Goal: Find specific page/section: Find specific page/section

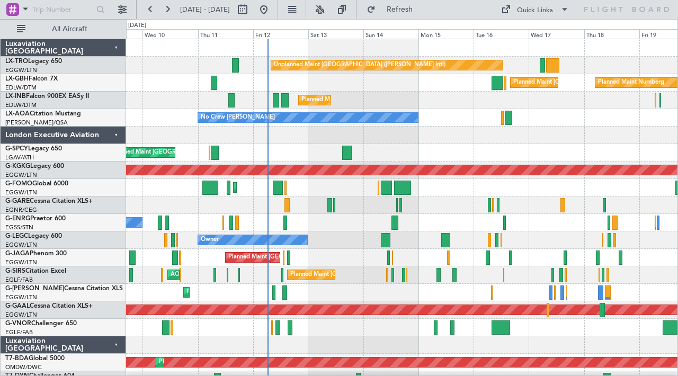
click at [468, 125] on div "No Crew [PERSON_NAME] Planned Maint [GEOGRAPHIC_DATA] ([GEOGRAPHIC_DATA])" at bounding box center [402, 117] width 552 height 17
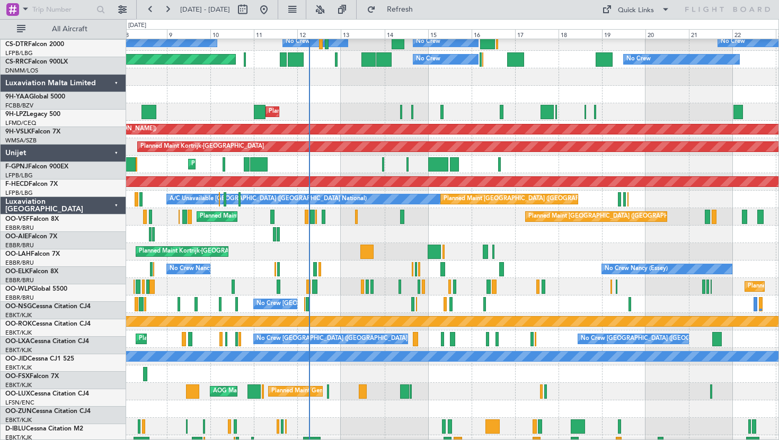
scroll to position [1120, 0]
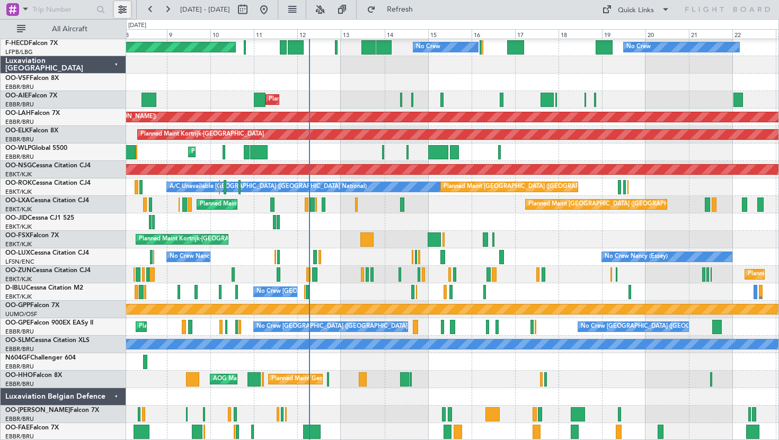
click at [123, 15] on button at bounding box center [122, 9] width 17 height 17
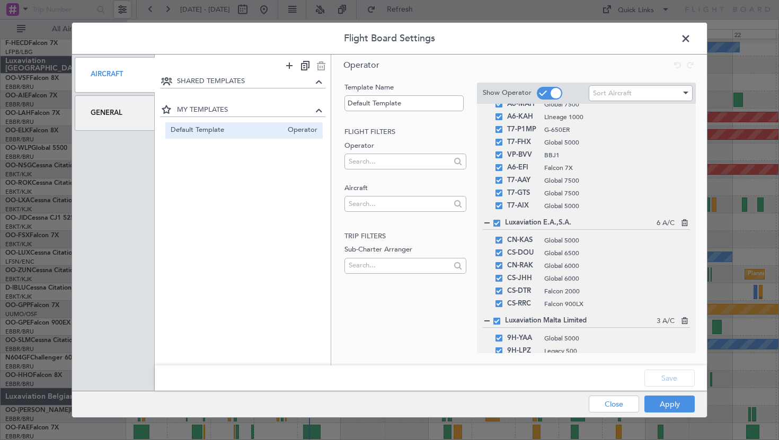
scroll to position [1097, 0]
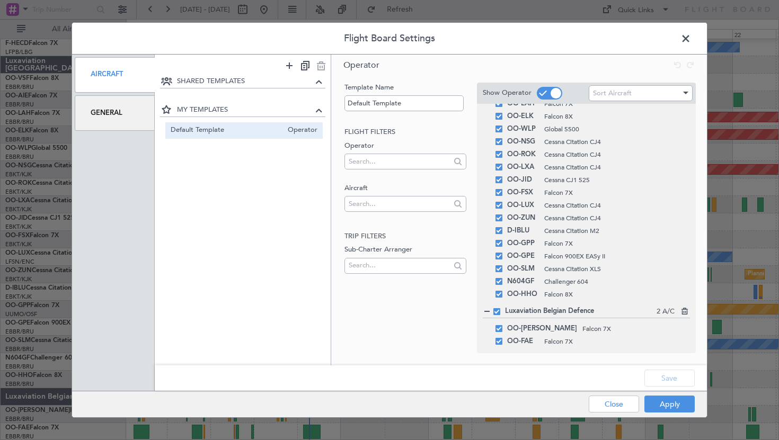
click at [496, 314] on span at bounding box center [496, 311] width 7 height 7
click at [501, 308] on input "checkbox" at bounding box center [501, 308] width 0 height 0
click at [665, 376] on button "Apply" at bounding box center [669, 404] width 50 height 17
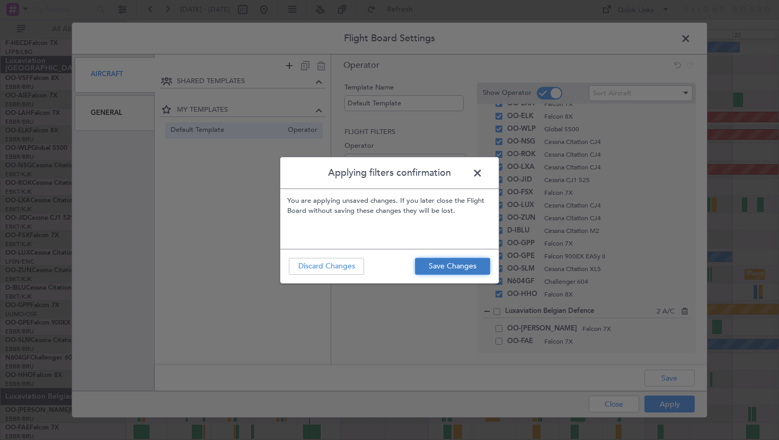
click at [438, 265] on button "Save Changes" at bounding box center [452, 266] width 75 height 17
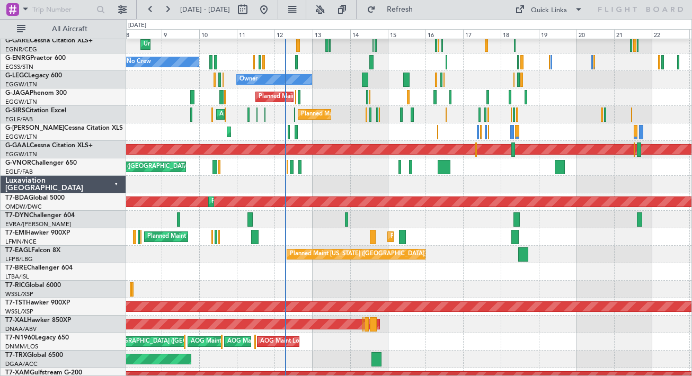
scroll to position [163, 0]
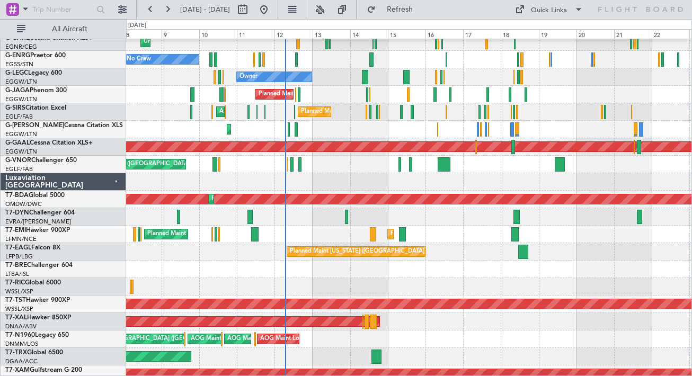
click at [112, 182] on div "Luxaviation [GEOGRAPHIC_DATA]" at bounding box center [64, 181] width 126 height 17
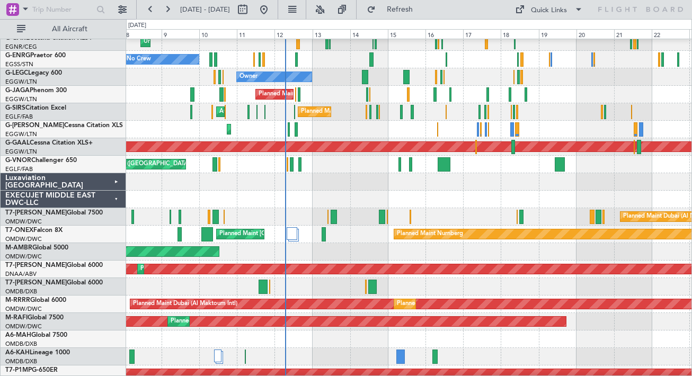
click at [114, 197] on div "EXECUJET MIDDLE EAST DWC-LLC" at bounding box center [64, 199] width 126 height 17
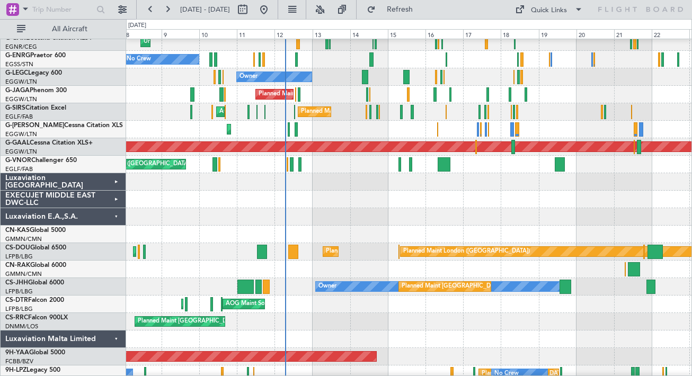
click at [116, 216] on div "Luxaviation E.A.,S.A." at bounding box center [64, 216] width 126 height 17
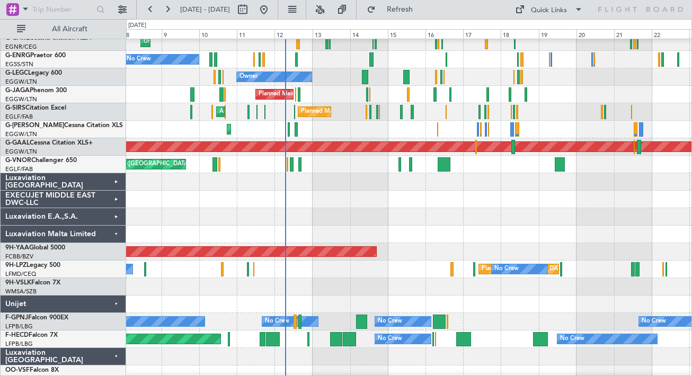
click at [112, 234] on div "Luxaviation Malta Limited" at bounding box center [64, 234] width 126 height 17
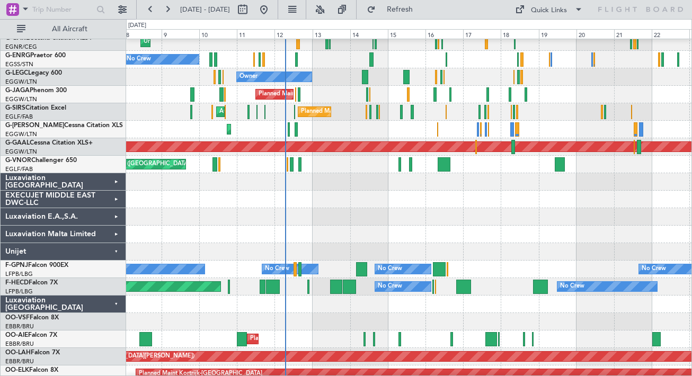
click at [113, 250] on div "Unijet" at bounding box center [64, 251] width 126 height 17
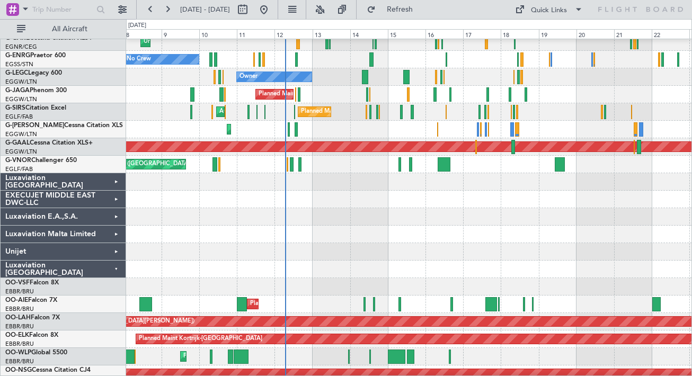
click at [114, 269] on div "Luxaviation [GEOGRAPHIC_DATA]" at bounding box center [64, 269] width 126 height 17
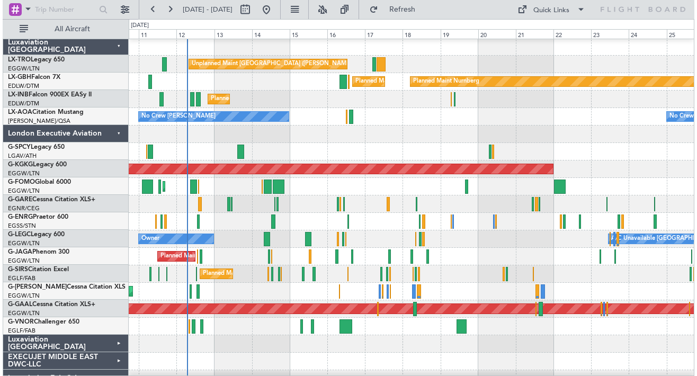
scroll to position [0, 0]
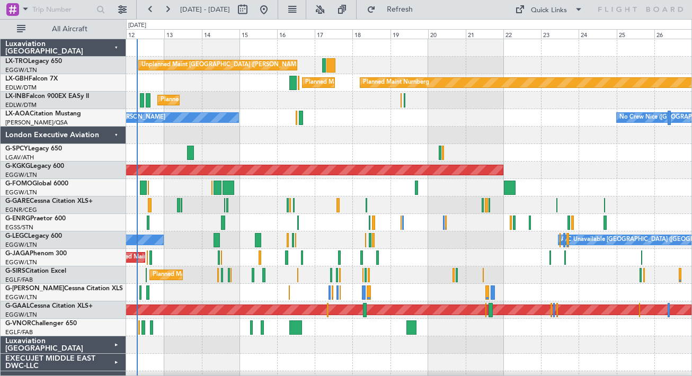
click at [473, 144] on div "Unplanned Maint [GEOGRAPHIC_DATA] ([PERSON_NAME] Intl) Planned Maint Nurnberg P…" at bounding box center [408, 240] width 565 height 402
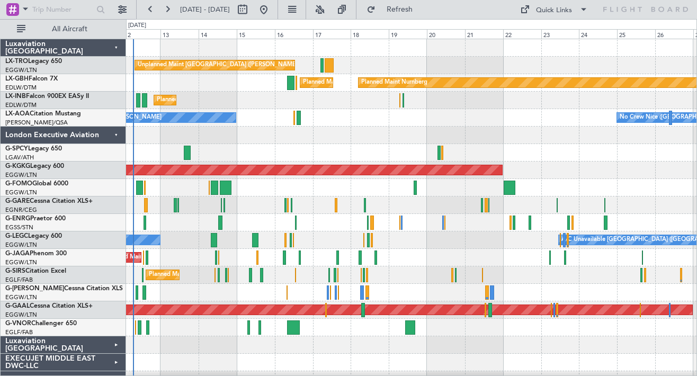
click at [550, 266] on div "Unplanned Maint [GEOGRAPHIC_DATA] ([PERSON_NAME] Intl) Planned Maint Nurnberg P…" at bounding box center [411, 240] width 571 height 402
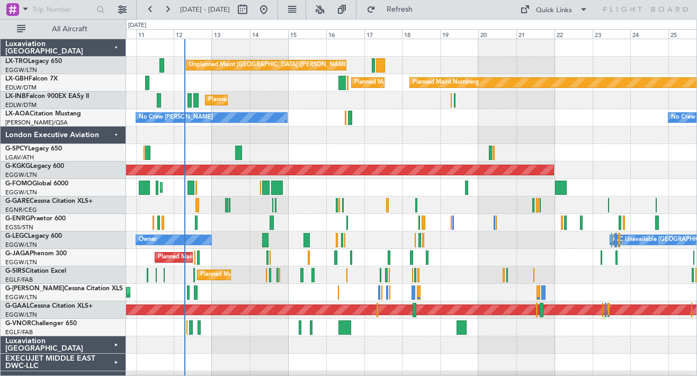
click at [472, 123] on div "No Crew Nice ([GEOGRAPHIC_DATA]) No Crew [PERSON_NAME] Planned Maint [GEOGRAPHI…" at bounding box center [411, 117] width 571 height 17
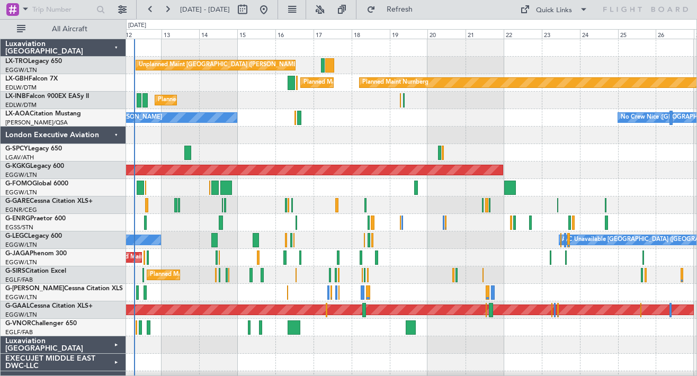
click at [462, 145] on div "Unplanned Maint [GEOGRAPHIC_DATA] ([PERSON_NAME] Intl) Planned Maint [GEOGRAPHI…" at bounding box center [411, 240] width 571 height 402
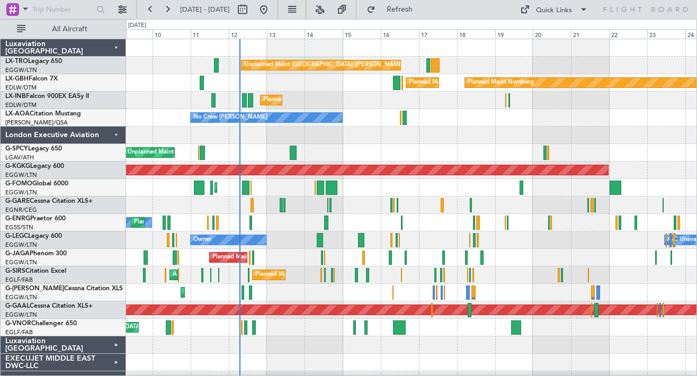
click at [341, 102] on div "Planned Maint [GEOGRAPHIC_DATA] ([GEOGRAPHIC_DATA])" at bounding box center [411, 100] width 571 height 17
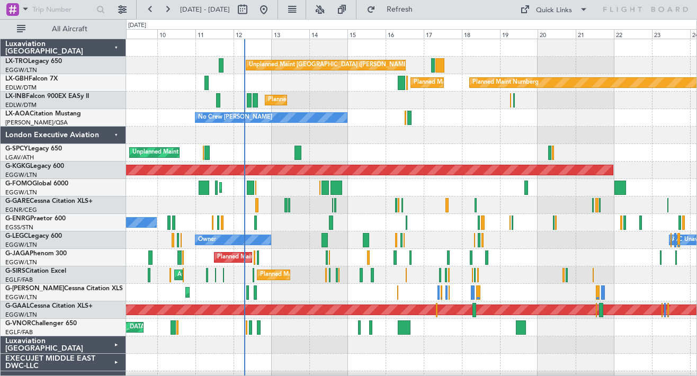
click at [556, 122] on div "No Crew [PERSON_NAME] Planned Maint [GEOGRAPHIC_DATA] ([GEOGRAPHIC_DATA]) No [G…" at bounding box center [411, 117] width 571 height 17
